Goal: Information Seeking & Learning: Learn about a topic

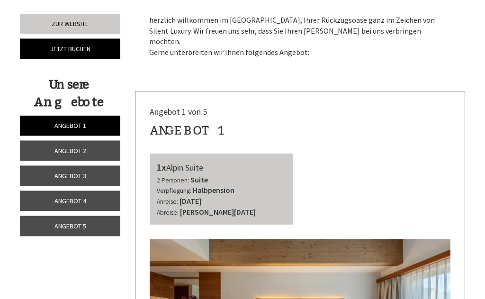
scroll to position [204, 0]
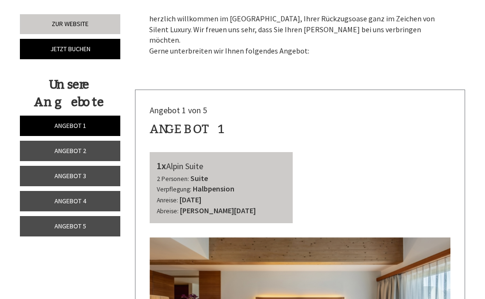
click at [99, 219] on link "Angebot 5" at bounding box center [70, 226] width 100 height 20
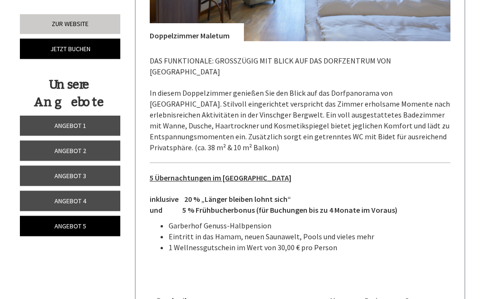
scroll to position [551, 0]
click at [106, 198] on link "Angebot 4" at bounding box center [70, 201] width 100 height 20
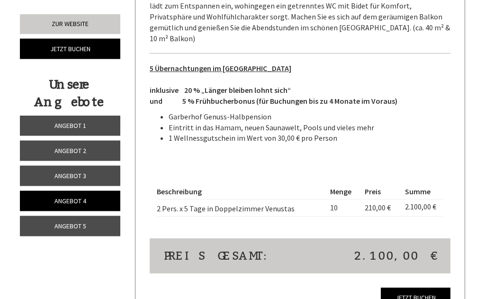
scroll to position [671, 0]
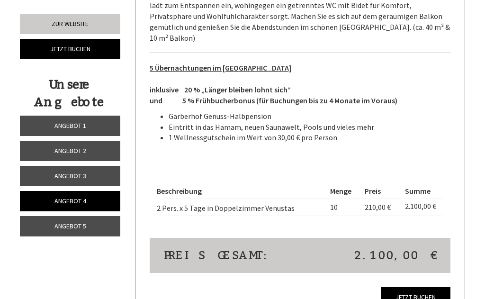
click at [99, 171] on link "Angebot 3" at bounding box center [70, 176] width 100 height 20
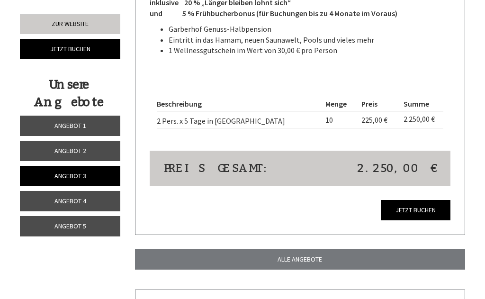
click at [104, 147] on link "Angebot 2" at bounding box center [70, 151] width 100 height 20
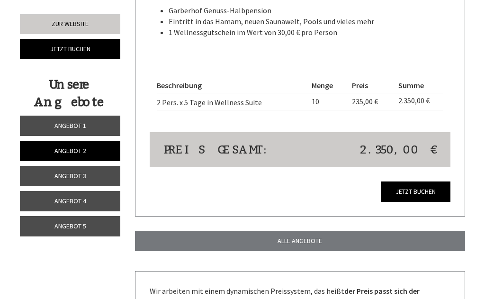
click at [99, 121] on link "Angebot 1" at bounding box center [70, 125] width 100 height 20
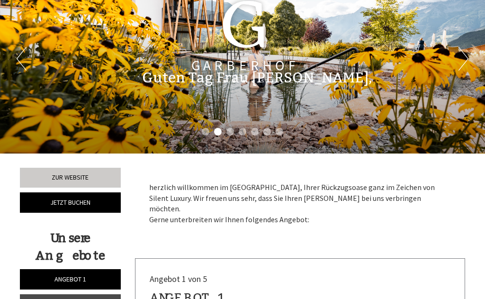
scroll to position [0, 0]
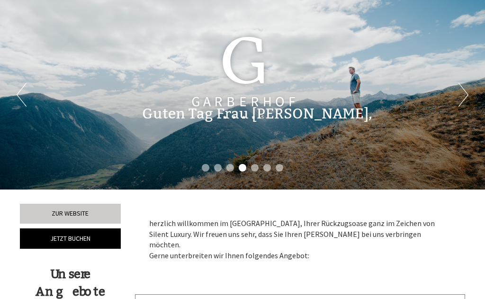
click at [459, 93] on button "Next" at bounding box center [463, 95] width 10 height 24
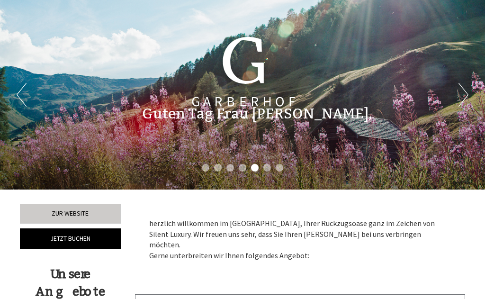
click at [465, 92] on button "Next" at bounding box center [463, 95] width 10 height 24
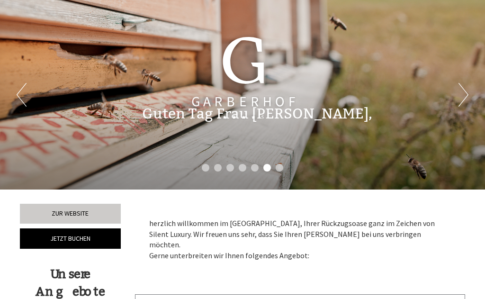
click at [464, 93] on button "Next" at bounding box center [463, 95] width 10 height 24
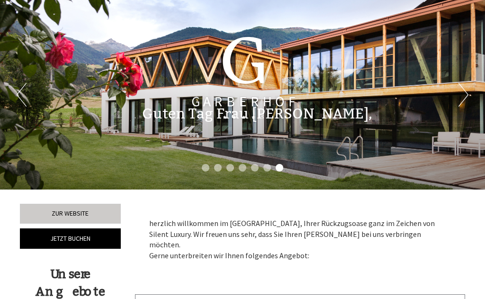
click at [458, 93] on button "Next" at bounding box center [463, 95] width 10 height 24
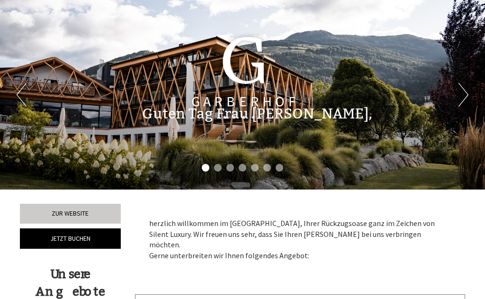
click at [460, 93] on button "Next" at bounding box center [463, 95] width 10 height 24
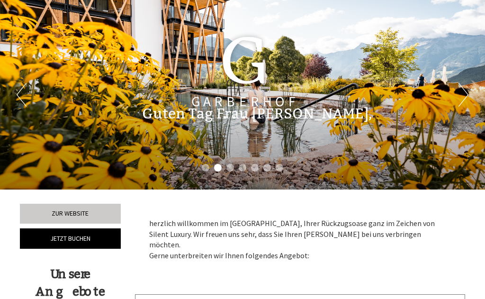
click at [462, 92] on button "Next" at bounding box center [463, 95] width 10 height 24
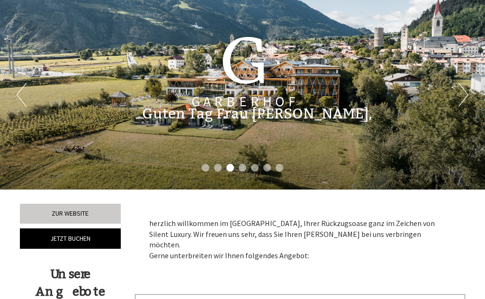
click at [466, 101] on div "Guten Tag Frau [PERSON_NAME]," at bounding box center [300, 111] width 345 height 44
click at [456, 96] on div "Guten Tag Frau [PERSON_NAME]," at bounding box center [300, 111] width 345 height 44
click at [459, 92] on button "Next" at bounding box center [463, 95] width 10 height 24
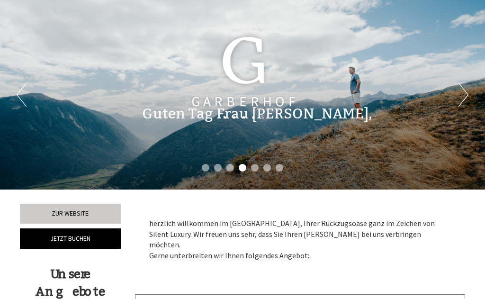
click at [466, 101] on div "Guten Tag Frau [PERSON_NAME]," at bounding box center [300, 111] width 345 height 44
click at [464, 92] on button "Next" at bounding box center [463, 95] width 10 height 24
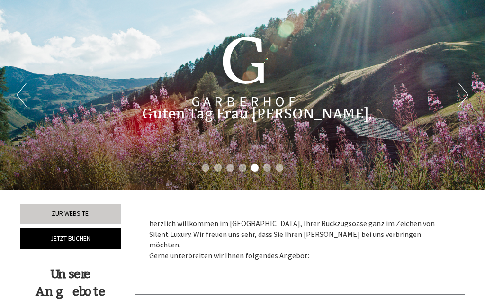
click at [467, 93] on button "Next" at bounding box center [463, 95] width 10 height 24
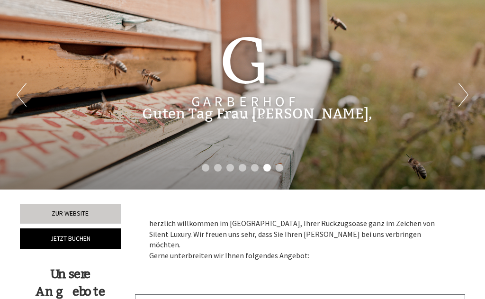
click at [463, 92] on button "Next" at bounding box center [463, 95] width 10 height 24
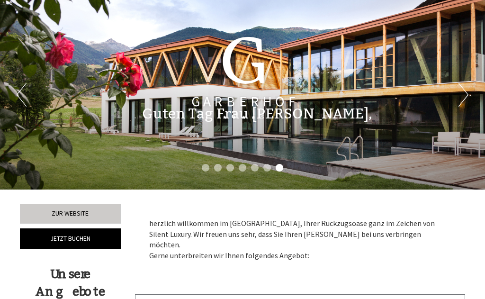
click at [467, 89] on button "Next" at bounding box center [463, 95] width 10 height 24
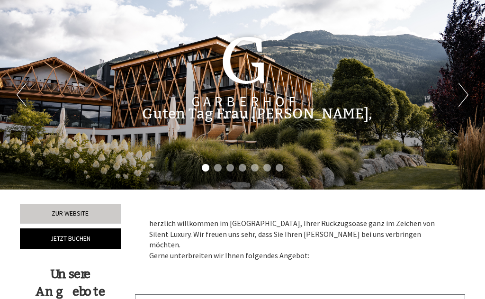
click at [466, 92] on button "Next" at bounding box center [463, 95] width 10 height 24
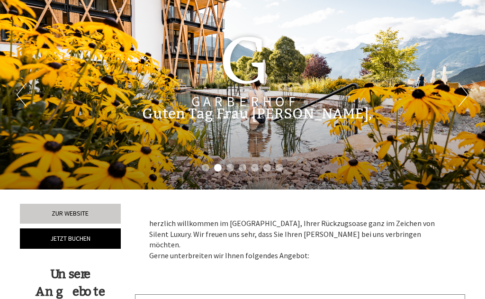
click at [461, 93] on button "Next" at bounding box center [463, 95] width 10 height 24
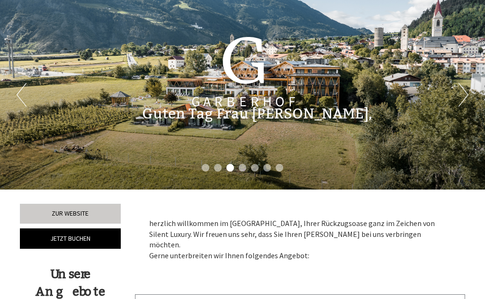
click at [465, 104] on div "Guten Tag Frau [PERSON_NAME]," at bounding box center [300, 111] width 345 height 44
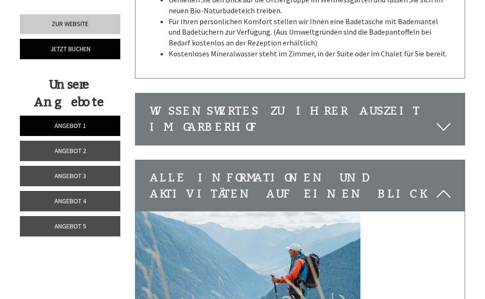
scroll to position [1554, 0]
